Goal: Transaction & Acquisition: Book appointment/travel/reservation

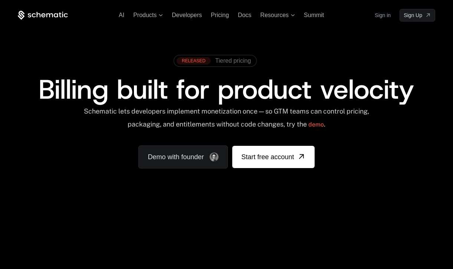
scroll to position [170, 0]
click at [229, 60] on span "Tiered pricing" at bounding box center [233, 61] width 36 height 7
click at [52, 13] on icon at bounding box center [43, 15] width 50 height 9
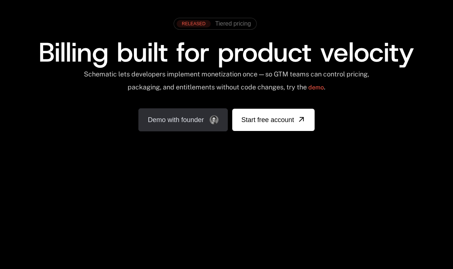
click at [199, 125] on link "Demo with founder" at bounding box center [182, 119] width 89 height 23
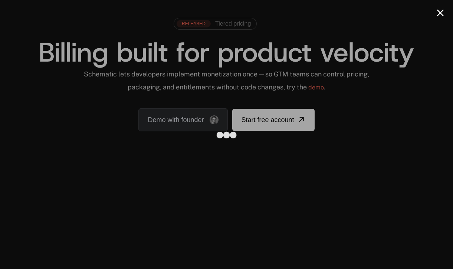
click at [439, 12] on button "Close modal" at bounding box center [440, 12] width 7 height 7
